Goal: Book appointment/travel/reservation

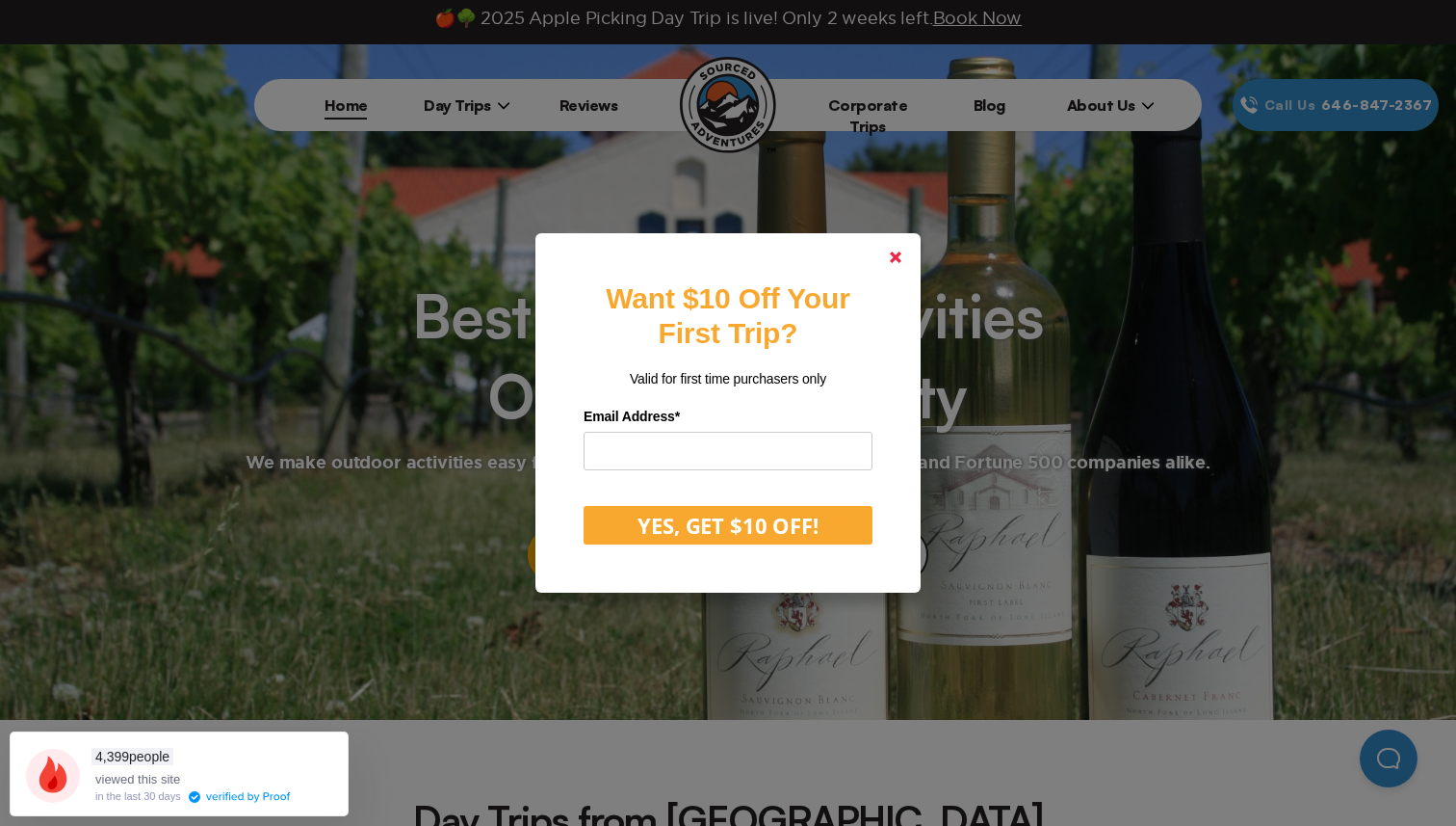
click at [904, 256] on link at bounding box center [895, 258] width 46 height 46
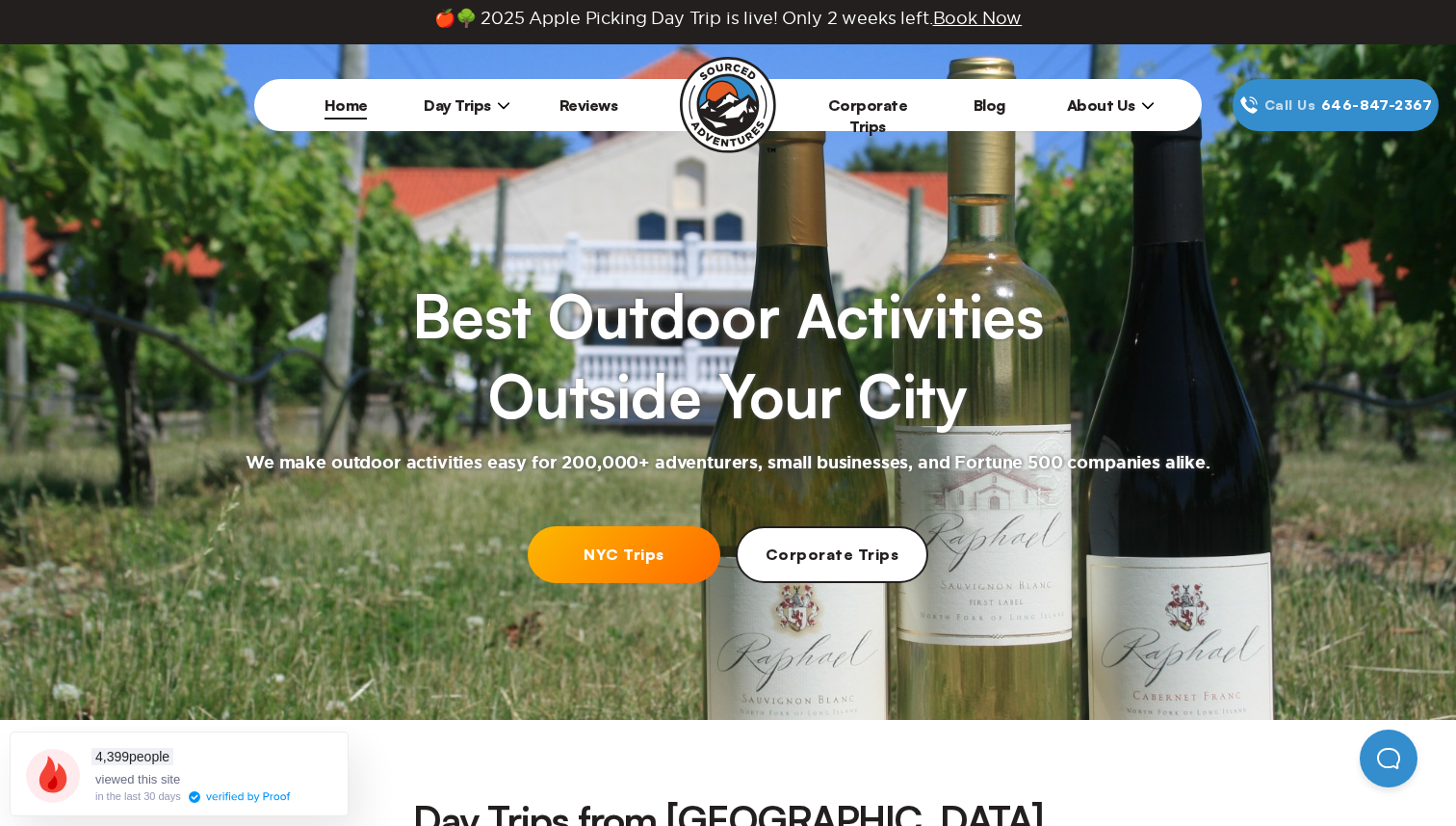
click at [499, 96] on span "Day Trips" at bounding box center [467, 105] width 87 height 19
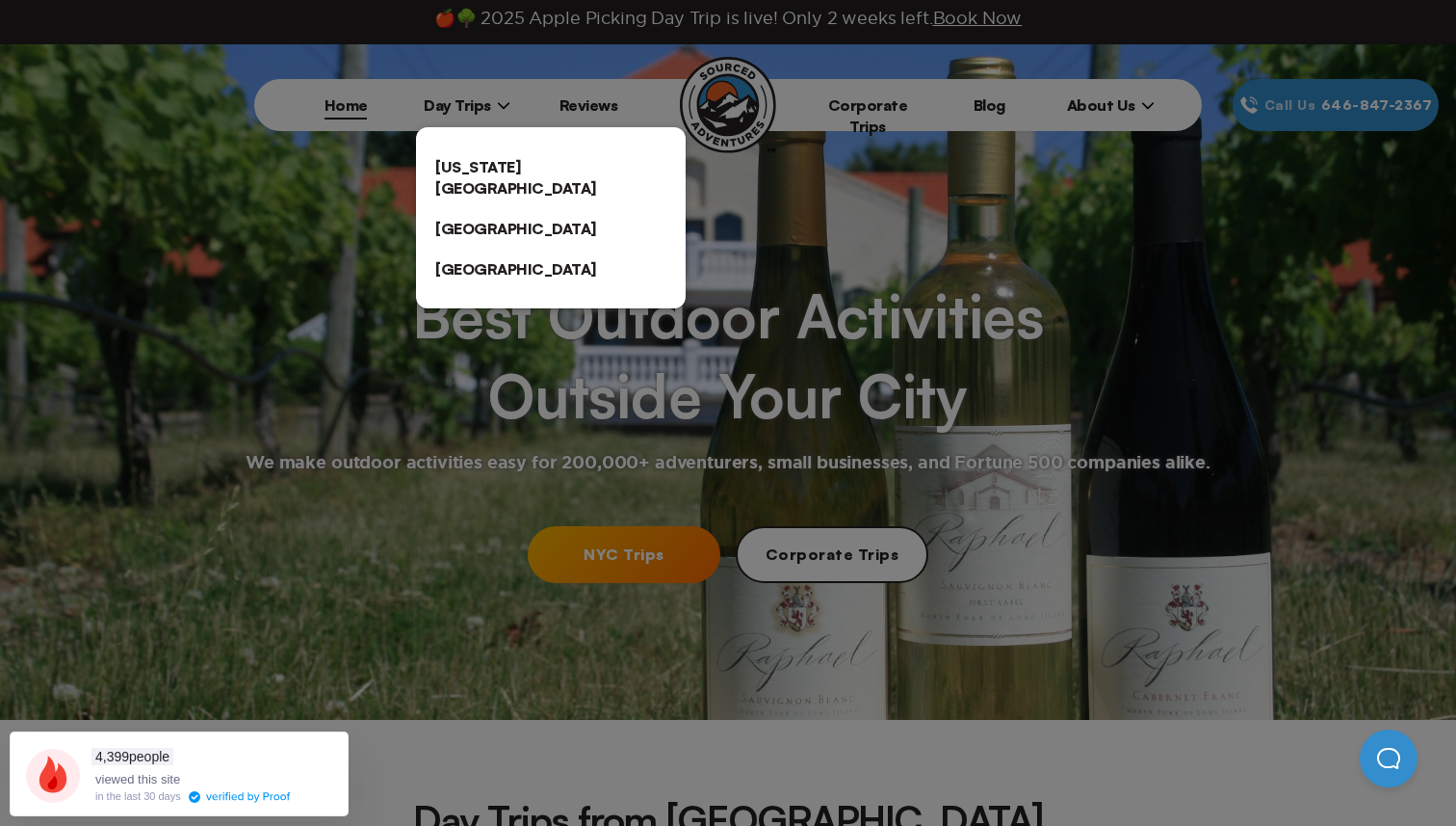
click at [474, 172] on link "[US_STATE][GEOGRAPHIC_DATA]" at bounding box center [551, 178] width 270 height 62
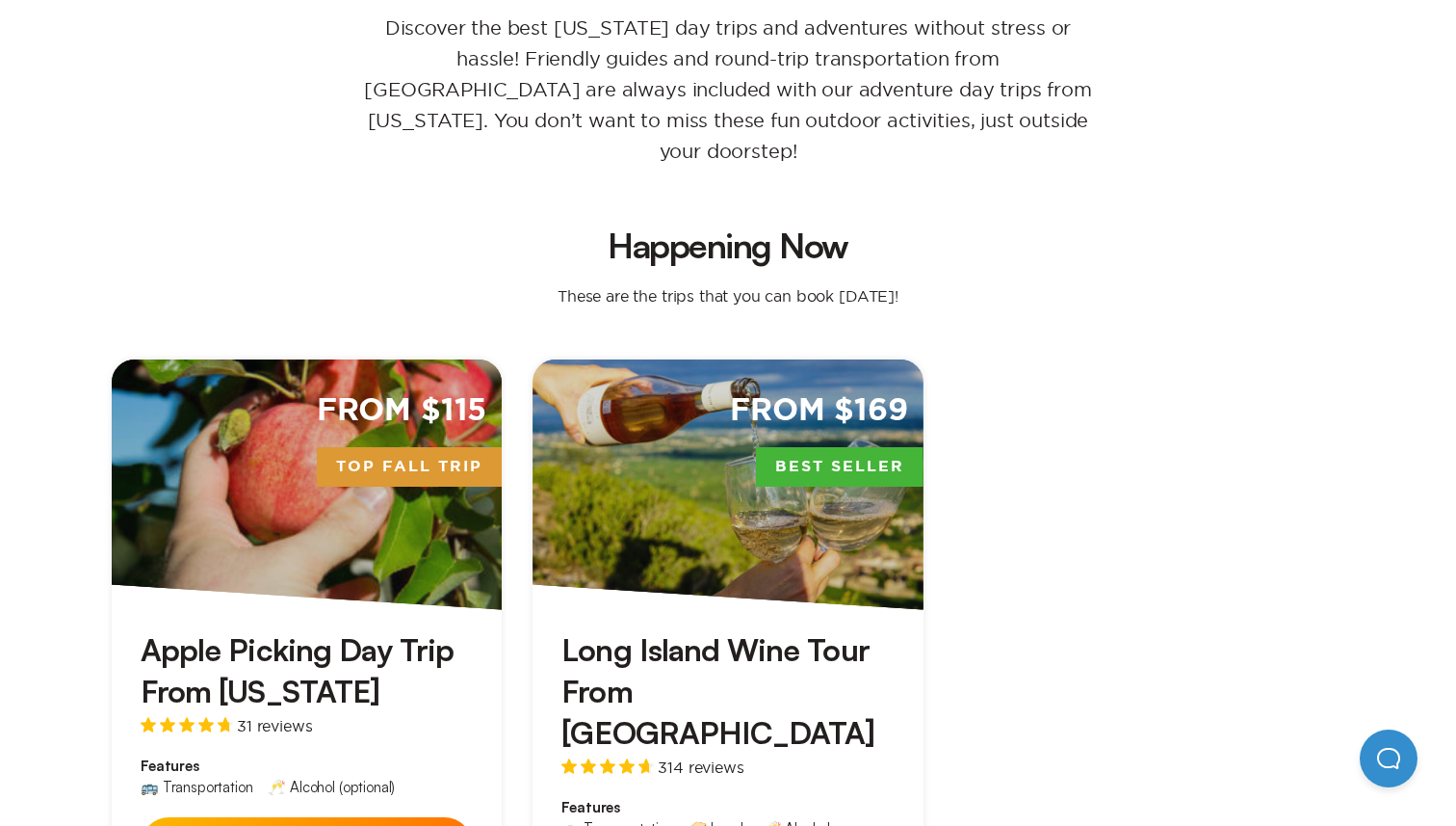
scroll to position [353, 0]
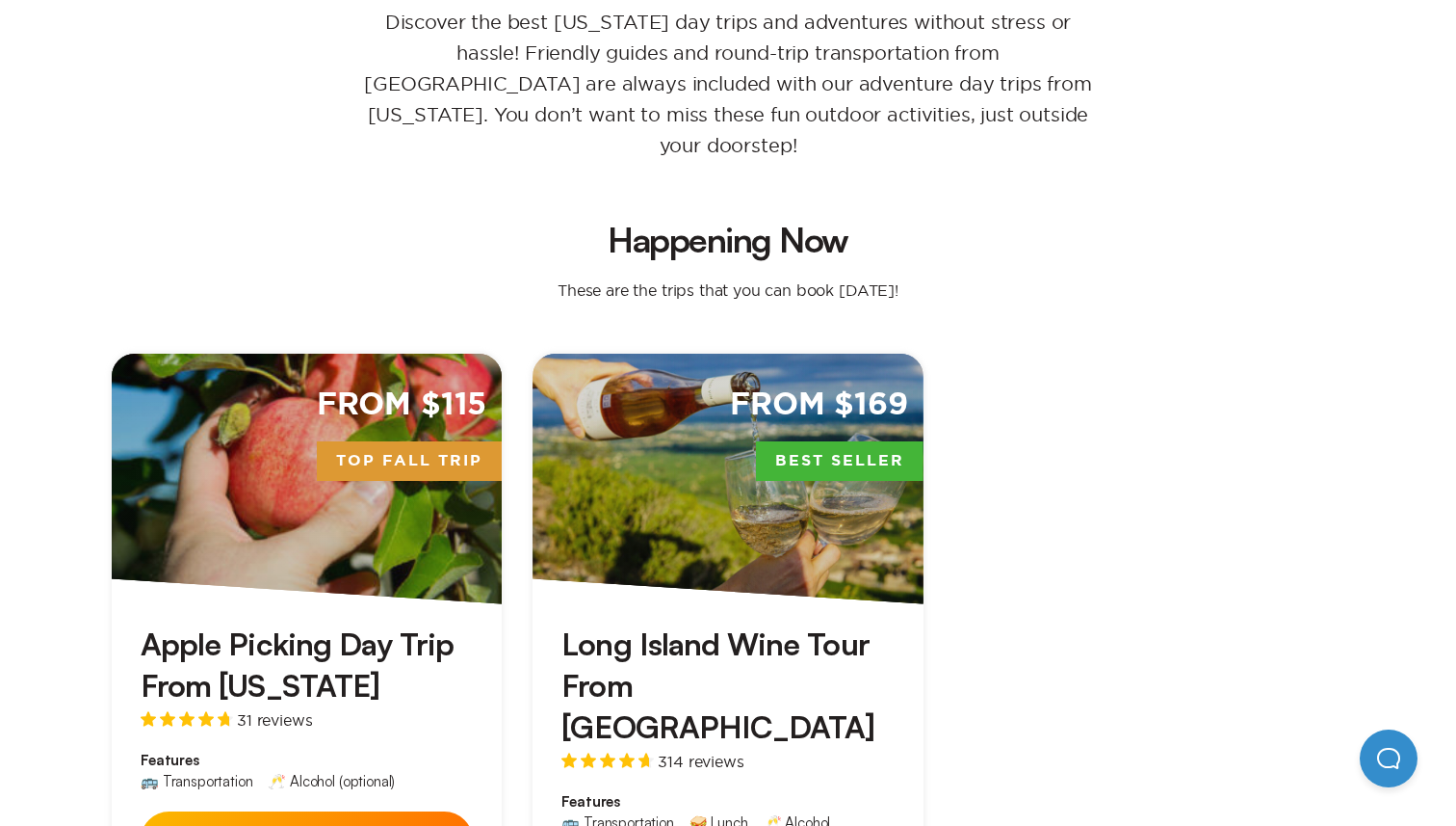
click at [732, 427] on div "From $169 Best Seller" at bounding box center [728, 479] width 390 height 251
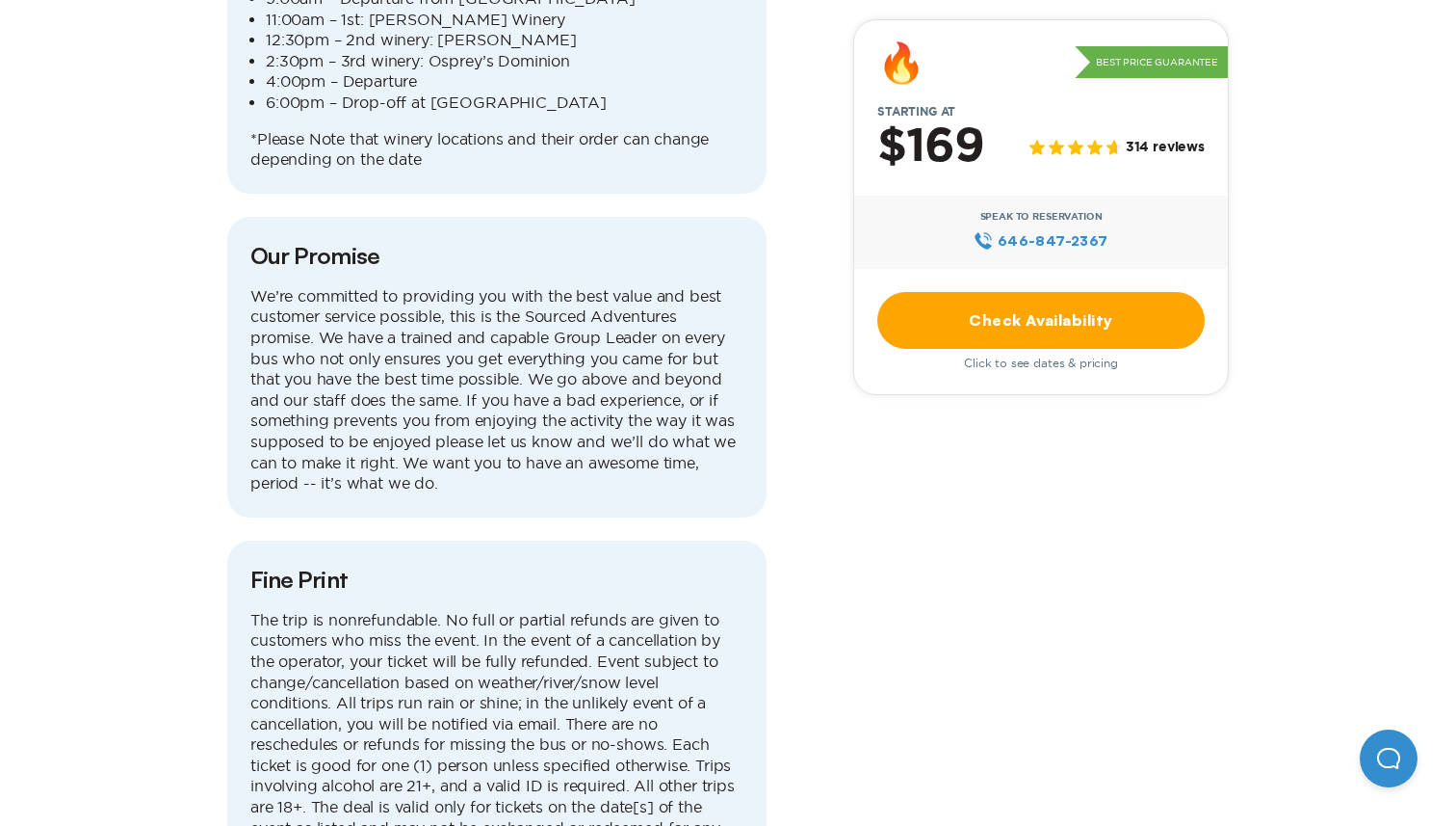
scroll to position [5675, 0]
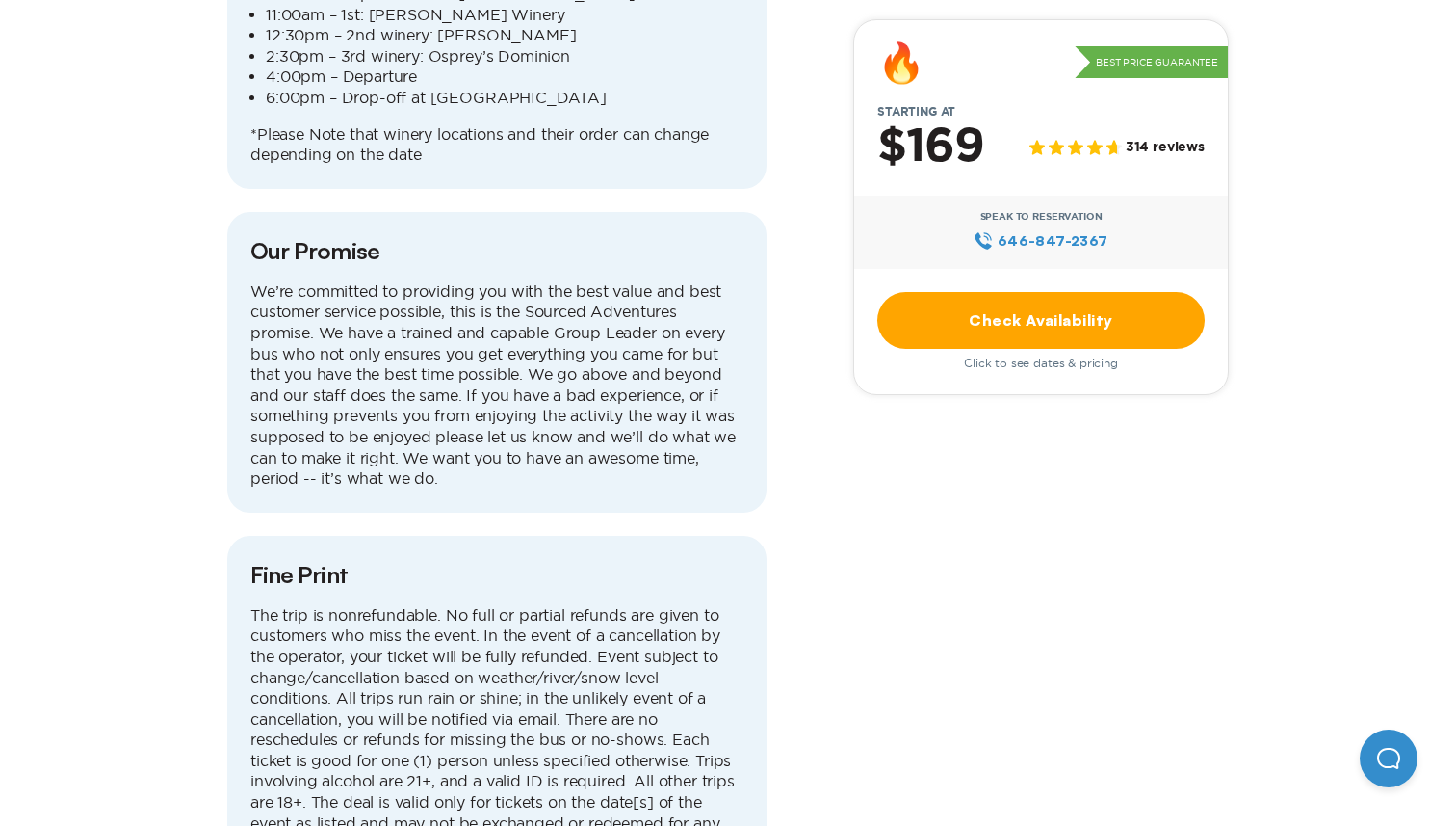
click at [1013, 327] on link "Check Availability" at bounding box center [1040, 319] width 327 height 57
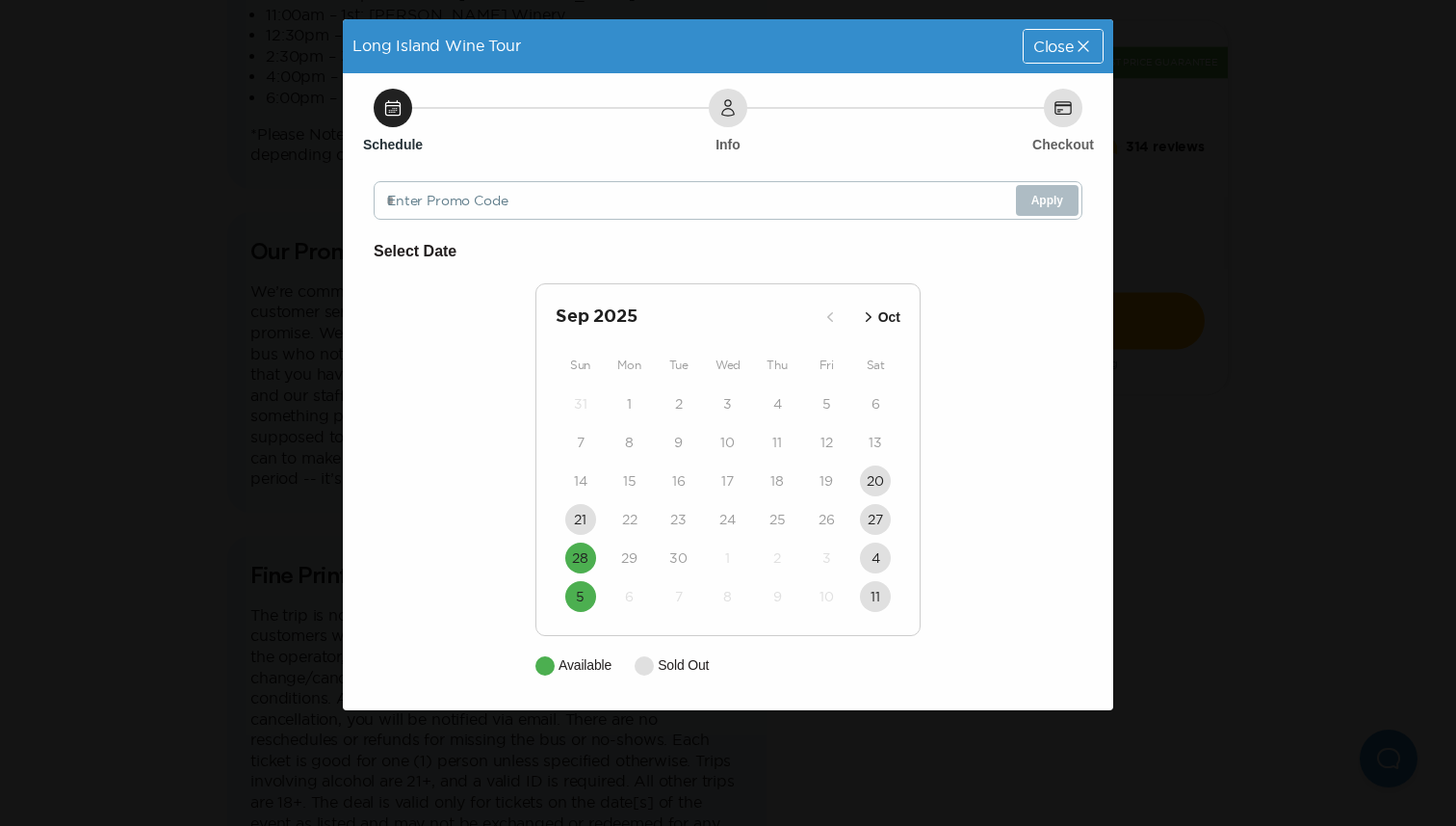
scroll to position [39, 0]
